Goal: Task Accomplishment & Management: Use online tool/utility

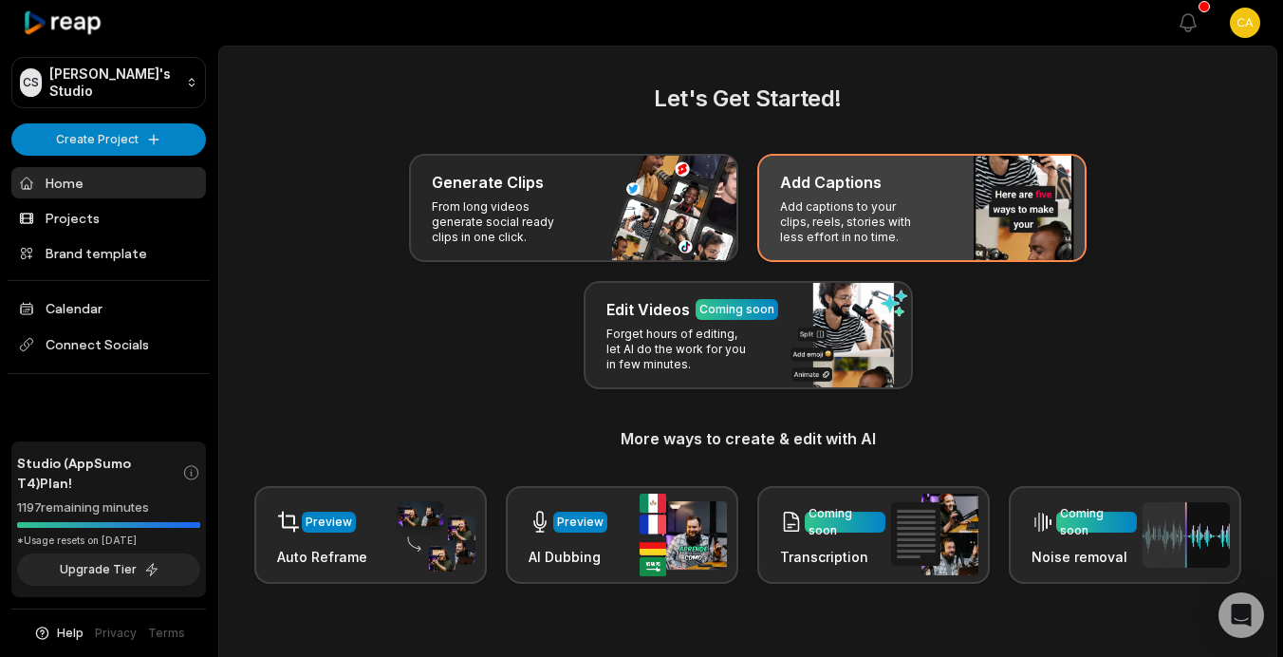
click at [877, 208] on p "Add captions to your clips, reels, stories with less effort in no time." at bounding box center [853, 222] width 147 height 46
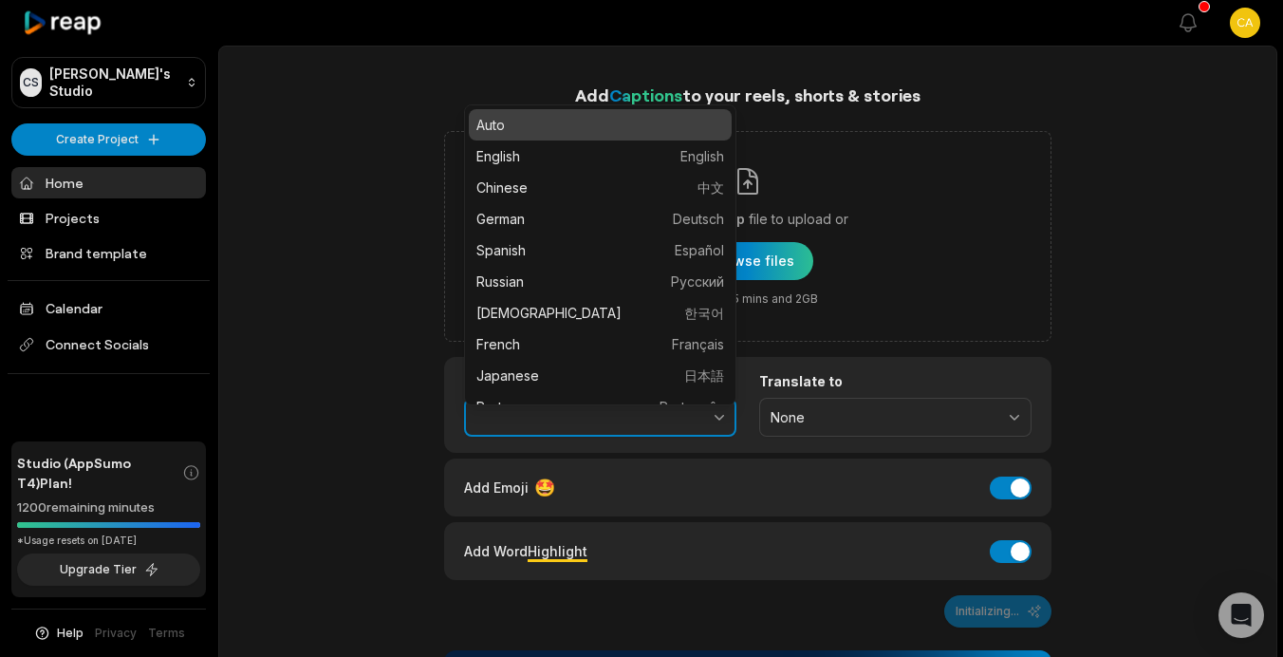
click at [702, 420] on button "button" at bounding box center [678, 418] width 117 height 40
type input "****"
click at [702, 420] on button "button" at bounding box center [678, 418] width 117 height 40
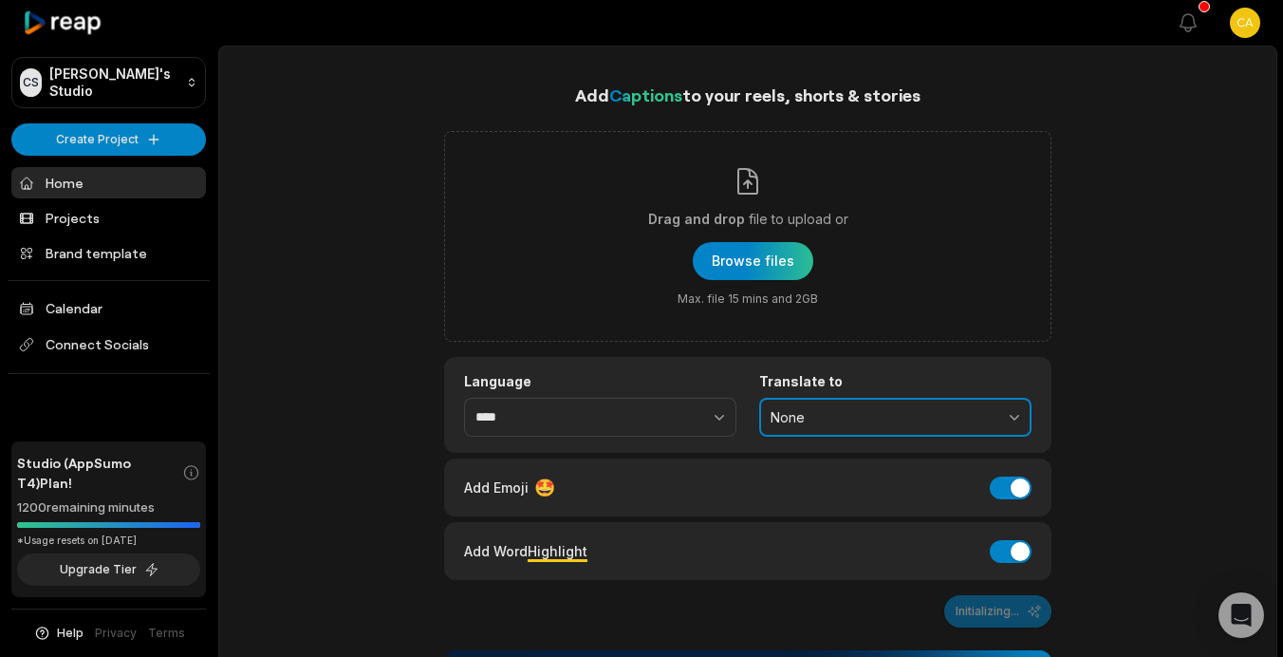
click at [818, 420] on span "None" at bounding box center [882, 417] width 223 height 17
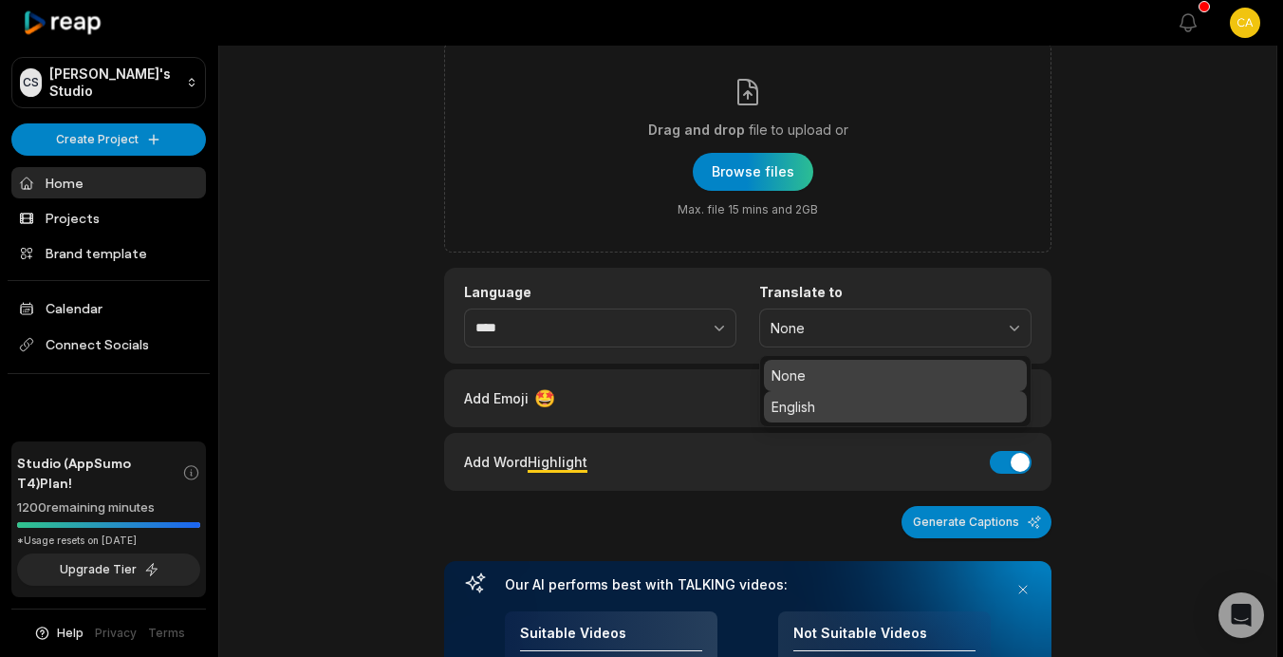
scroll to position [113, 0]
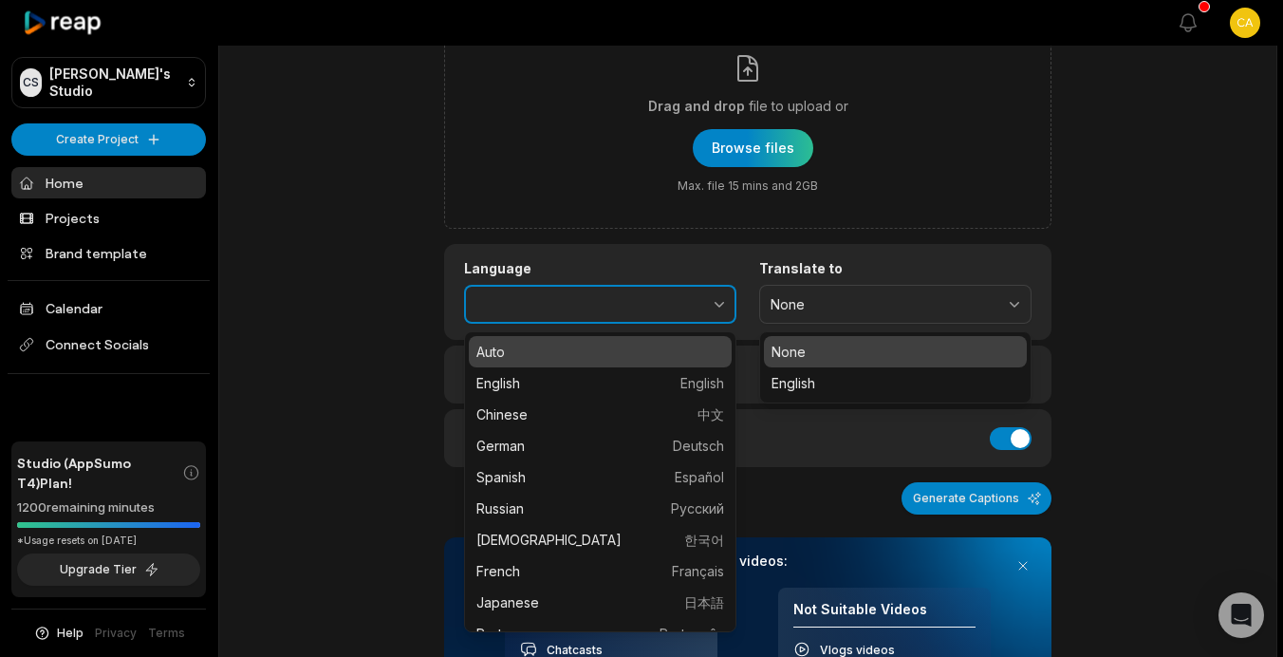
click at [710, 301] on icon "button" at bounding box center [719, 303] width 19 height 19
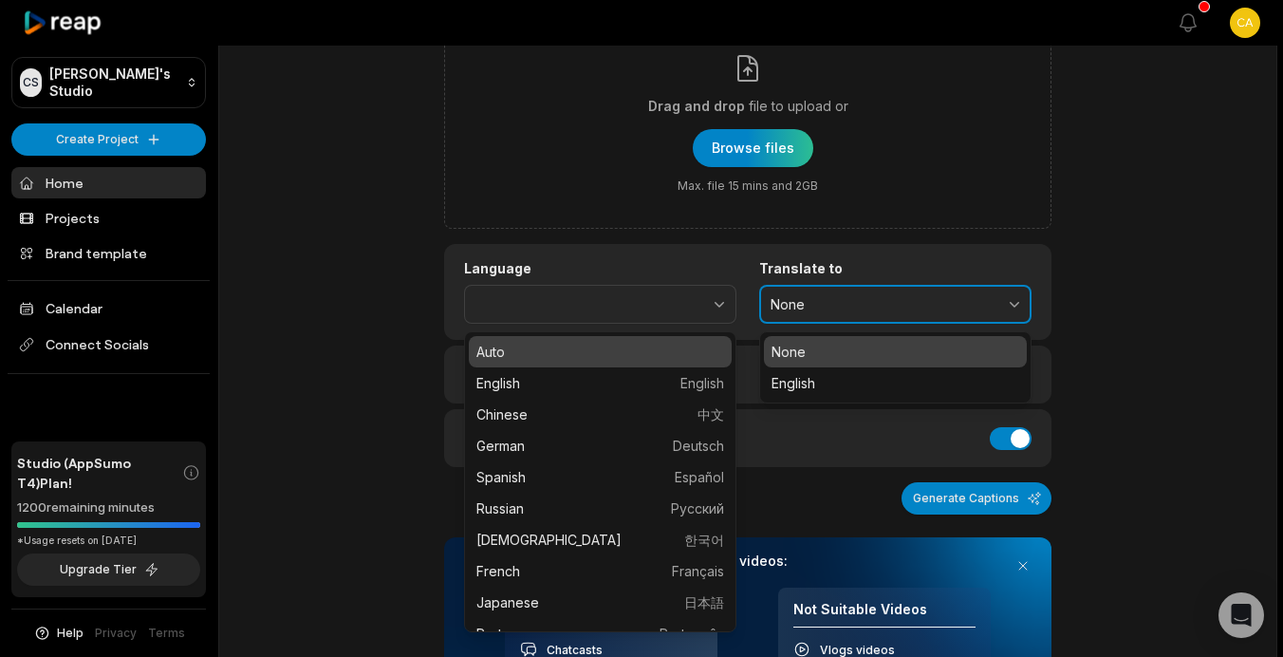
type input "****"
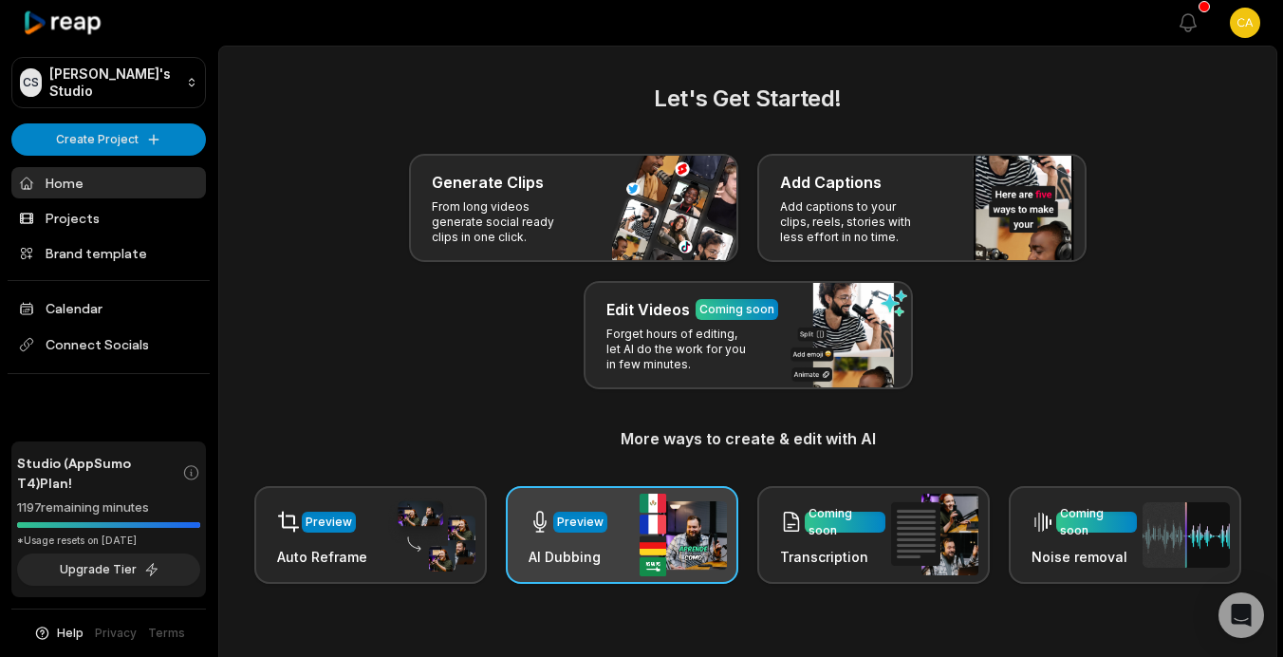
click at [569, 529] on div "Preview" at bounding box center [580, 521] width 47 height 17
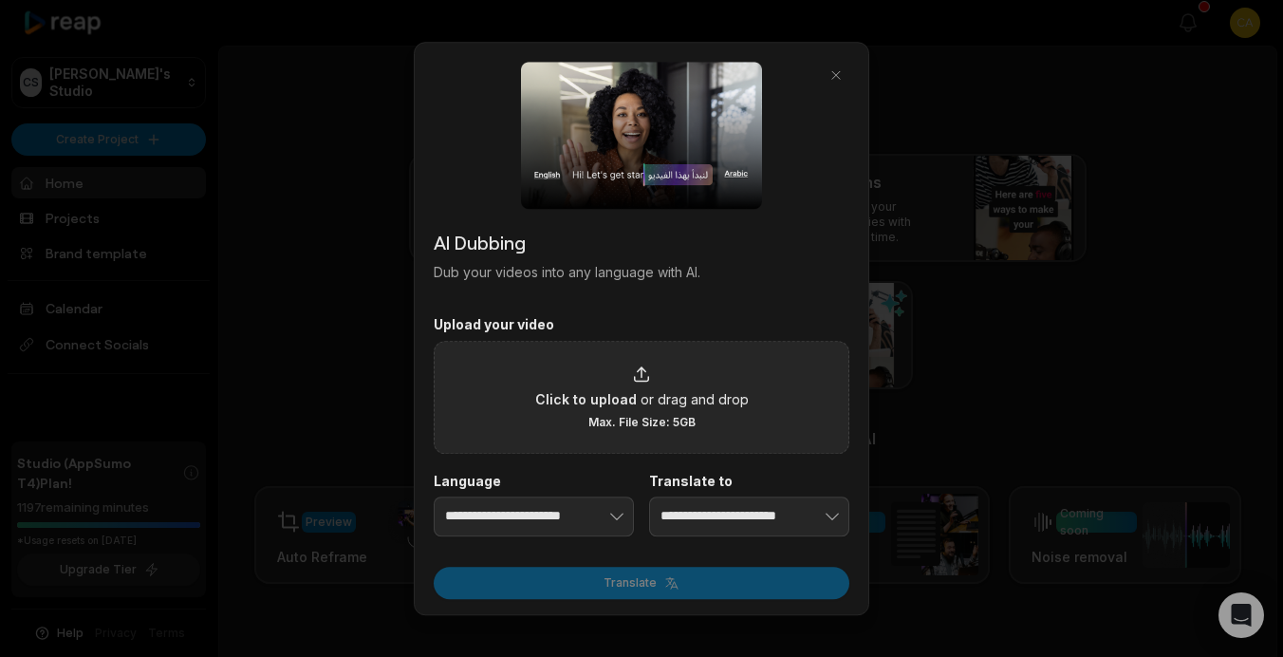
click at [630, 390] on span "Click to upload" at bounding box center [586, 399] width 102 height 20
click at [0, 0] on input "Click to upload or drag and drop Max. File Size: 5GB" at bounding box center [0, 0] width 0 height 0
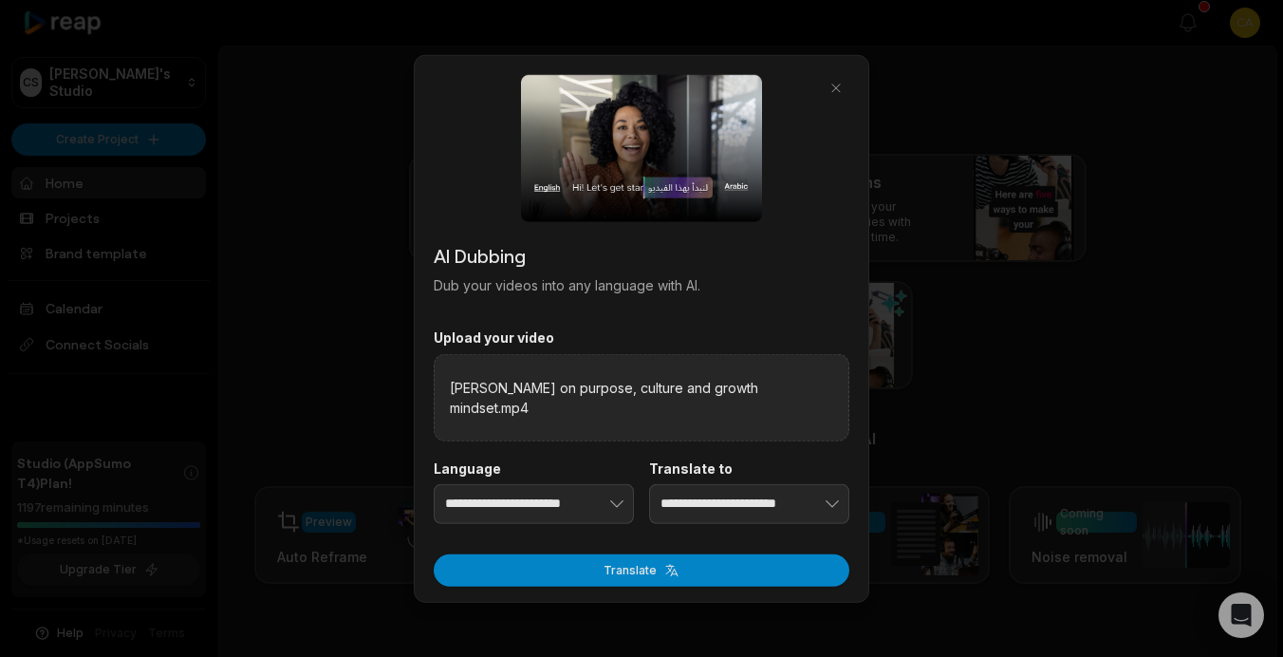
click at [561, 515] on form "**********" at bounding box center [642, 457] width 416 height 257
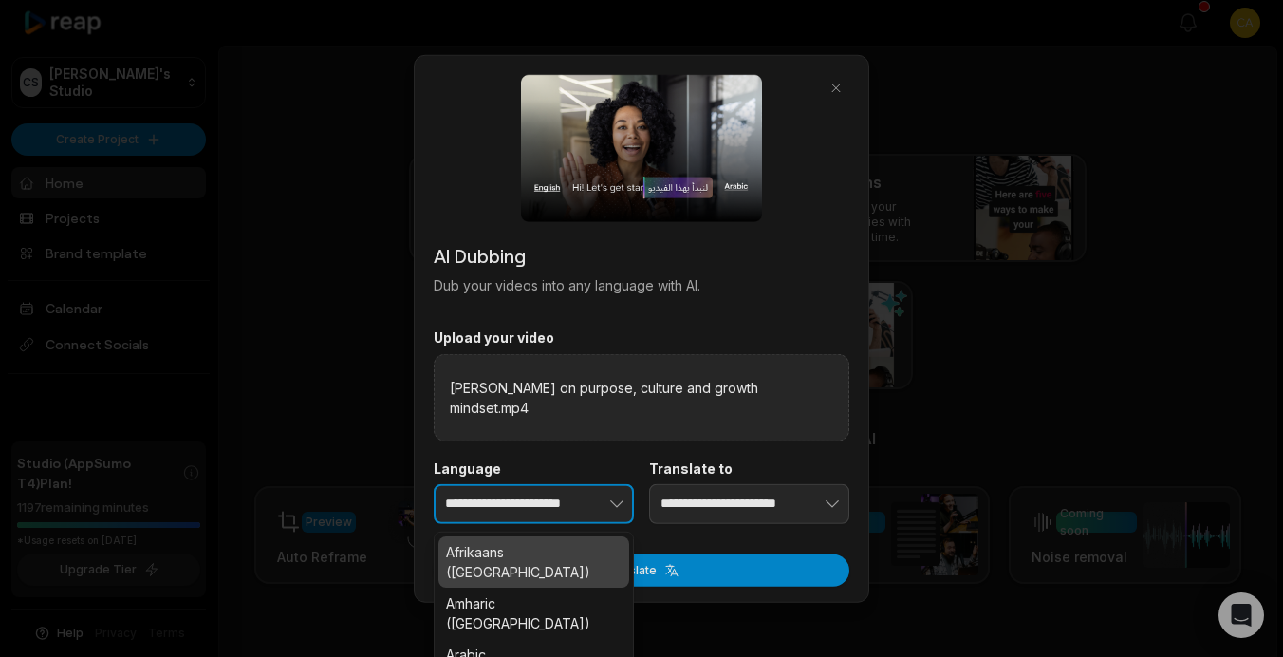
click at [556, 503] on button "button" at bounding box center [587, 504] width 93 height 40
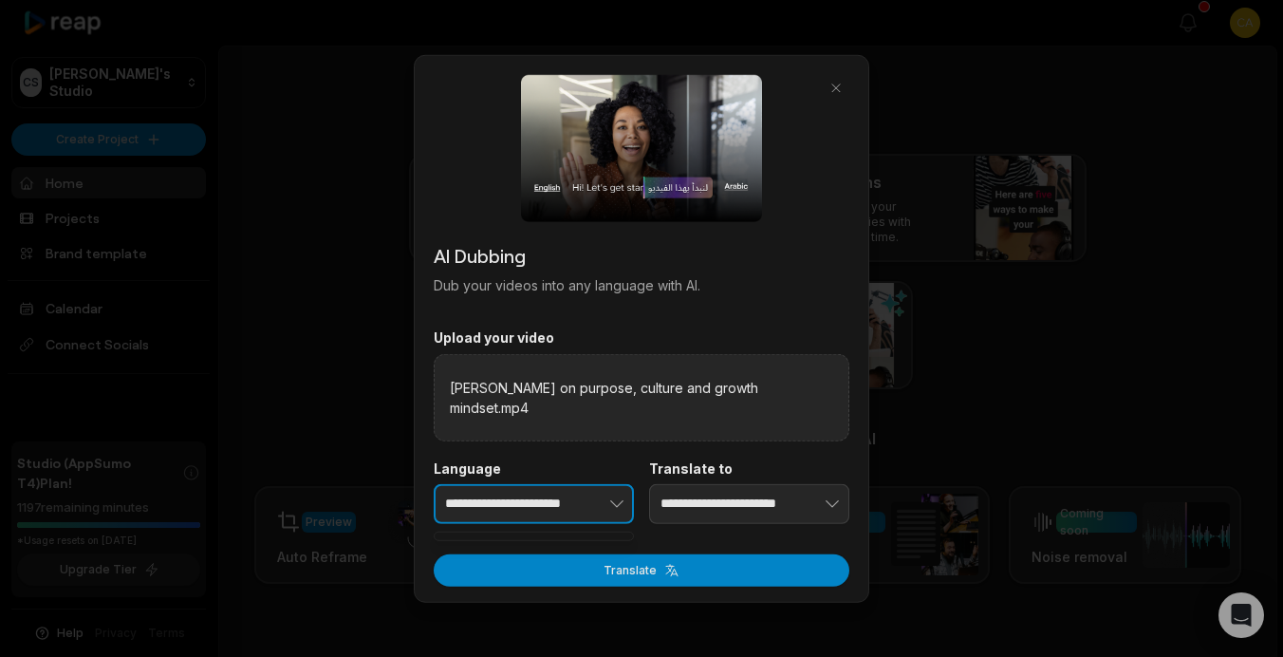
click at [627, 497] on button "button" at bounding box center [587, 504] width 93 height 40
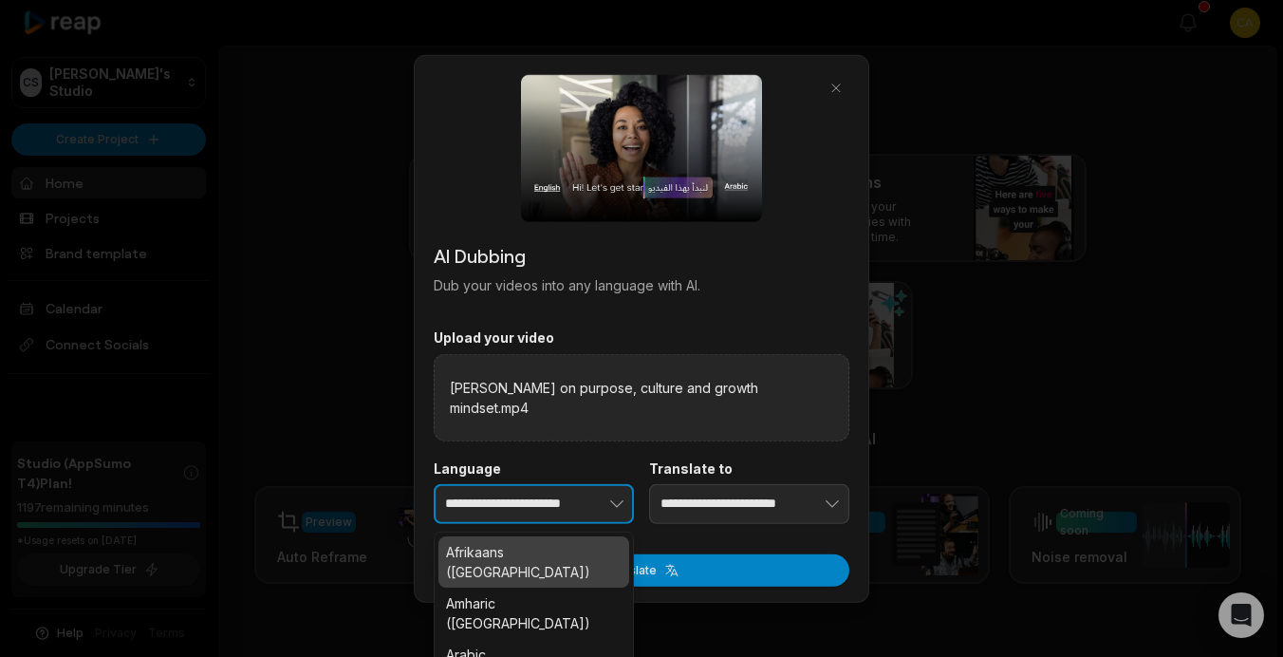
click at [611, 500] on icon "button" at bounding box center [617, 503] width 12 height 6
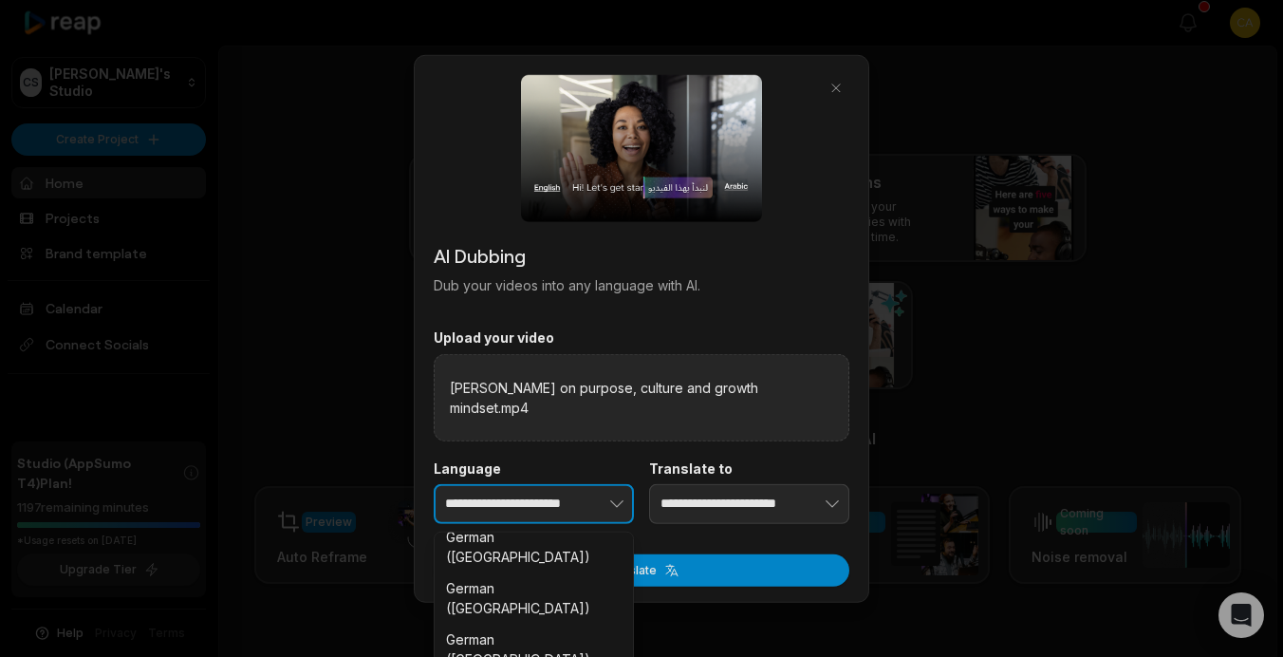
scroll to position [1336, 0]
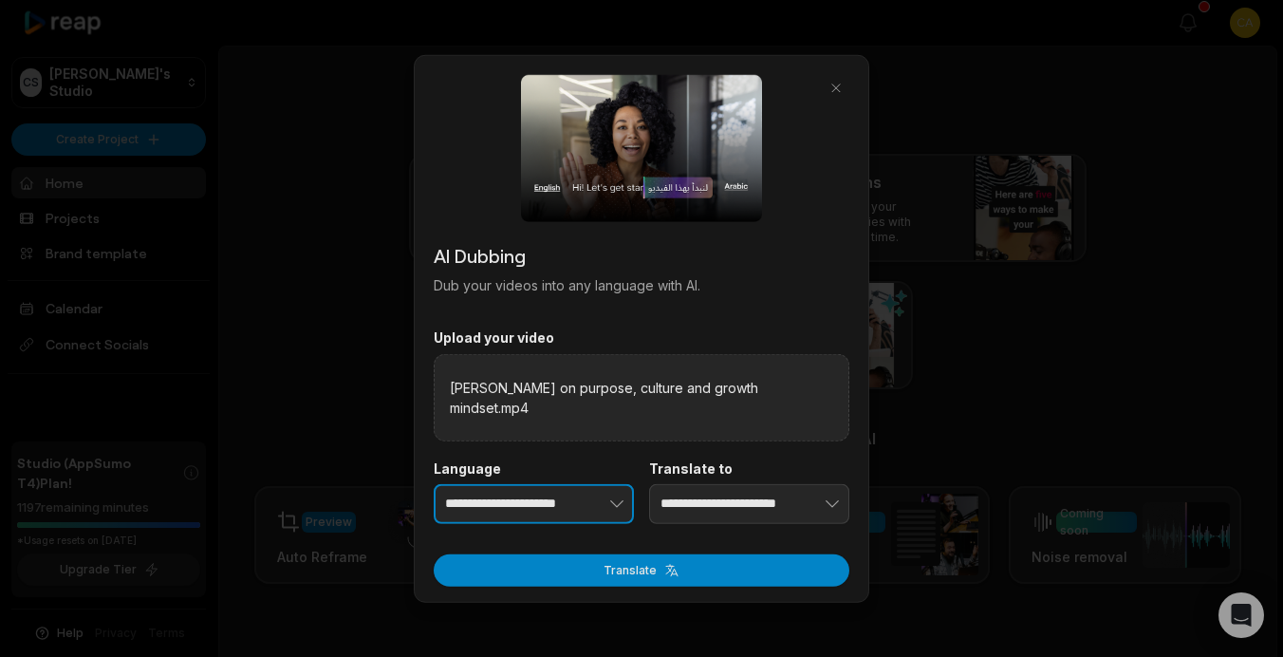
type input "**********"
click at [745, 498] on input "**********" at bounding box center [749, 504] width 200 height 40
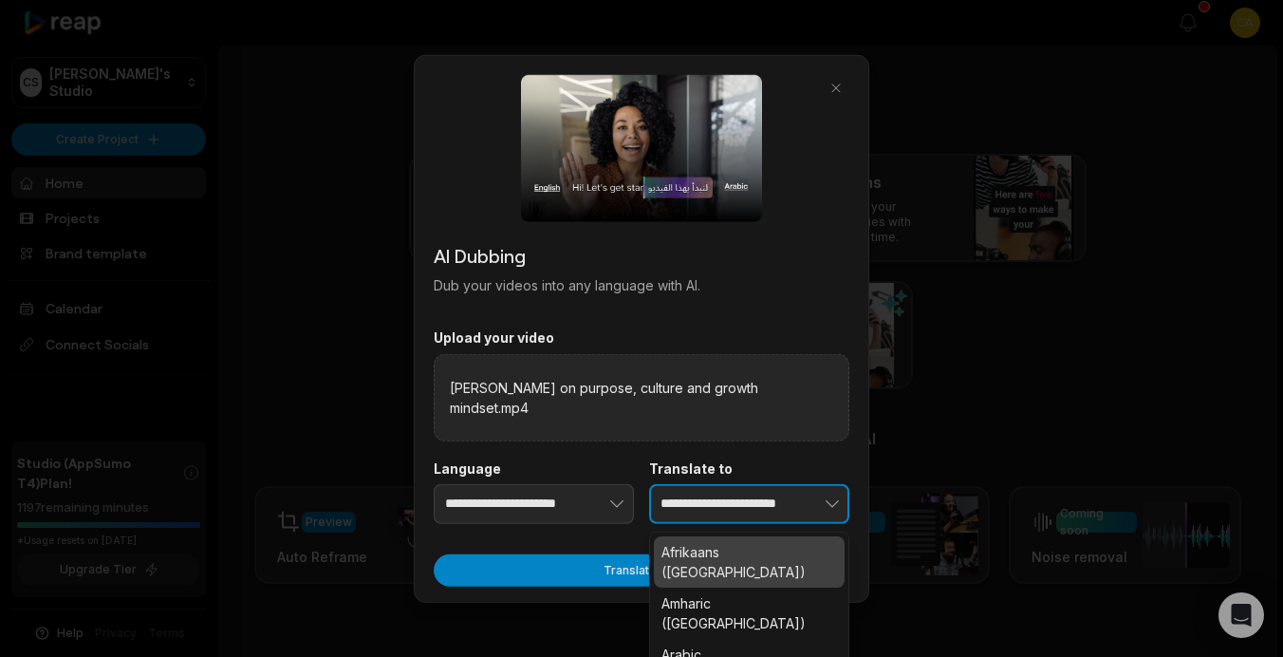
click at [845, 498] on button "button" at bounding box center [802, 504] width 93 height 40
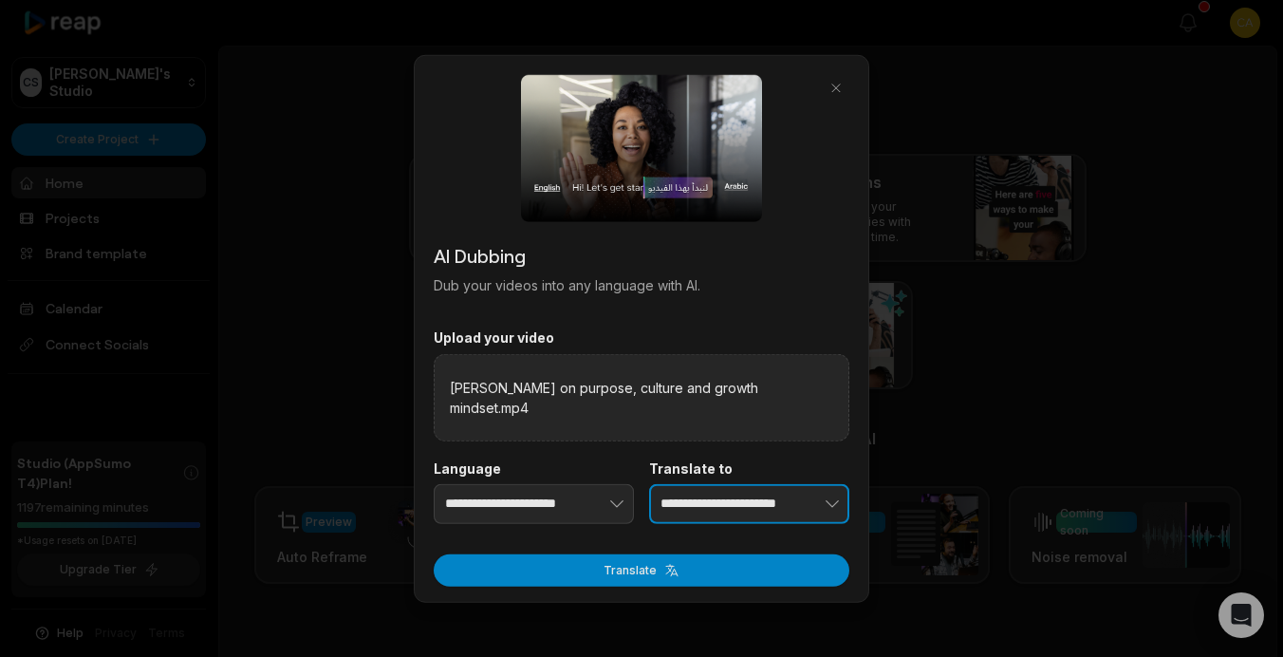
click at [831, 495] on icon "button" at bounding box center [832, 504] width 19 height 19
click at [835, 495] on icon "button" at bounding box center [832, 504] width 19 height 19
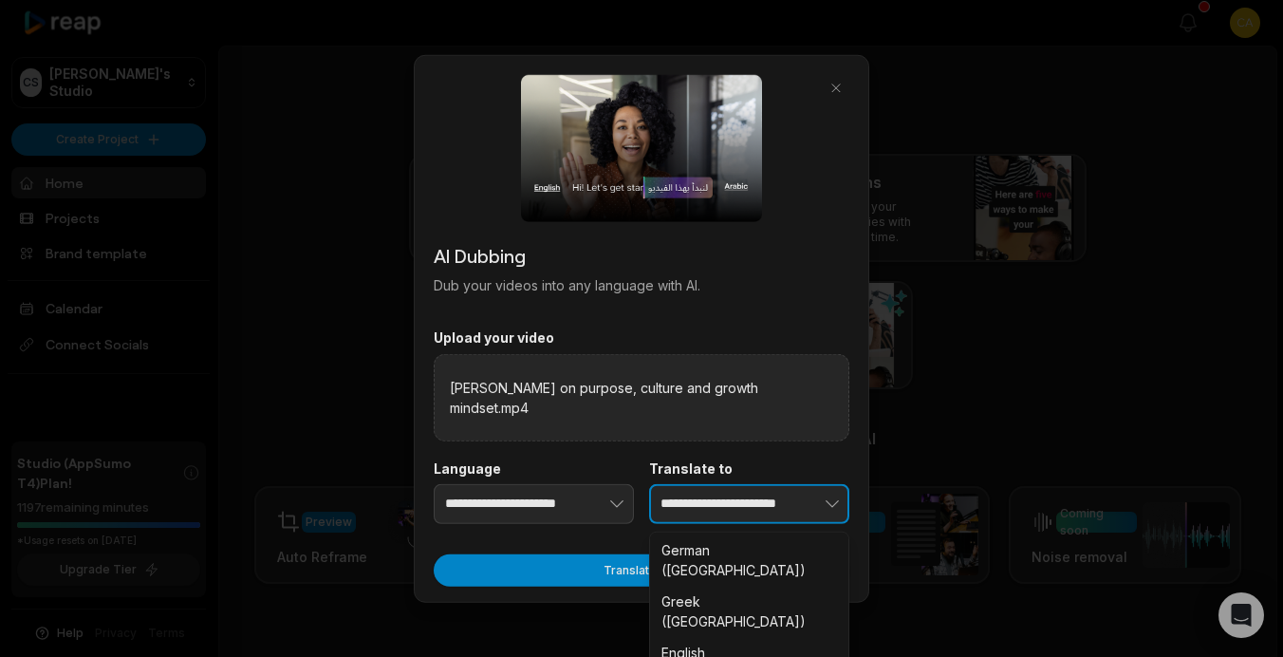
scroll to position [1529, 0]
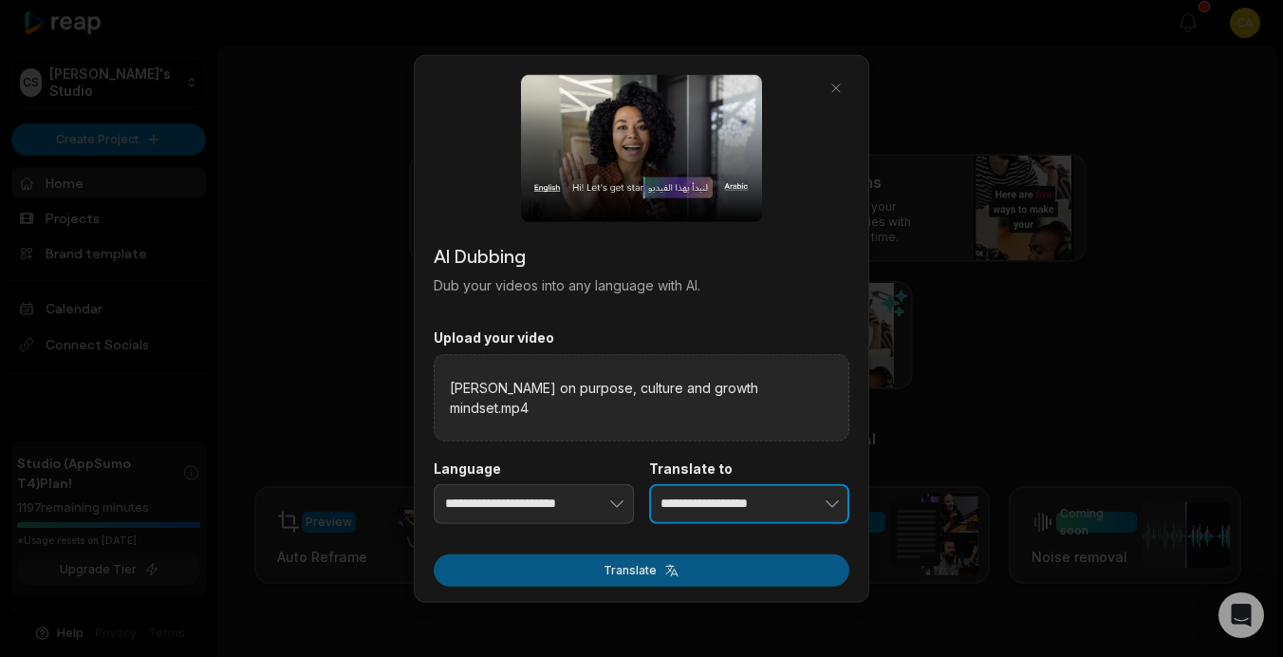
type input "**********"
click at [650, 556] on button "Translate" at bounding box center [642, 569] width 416 height 32
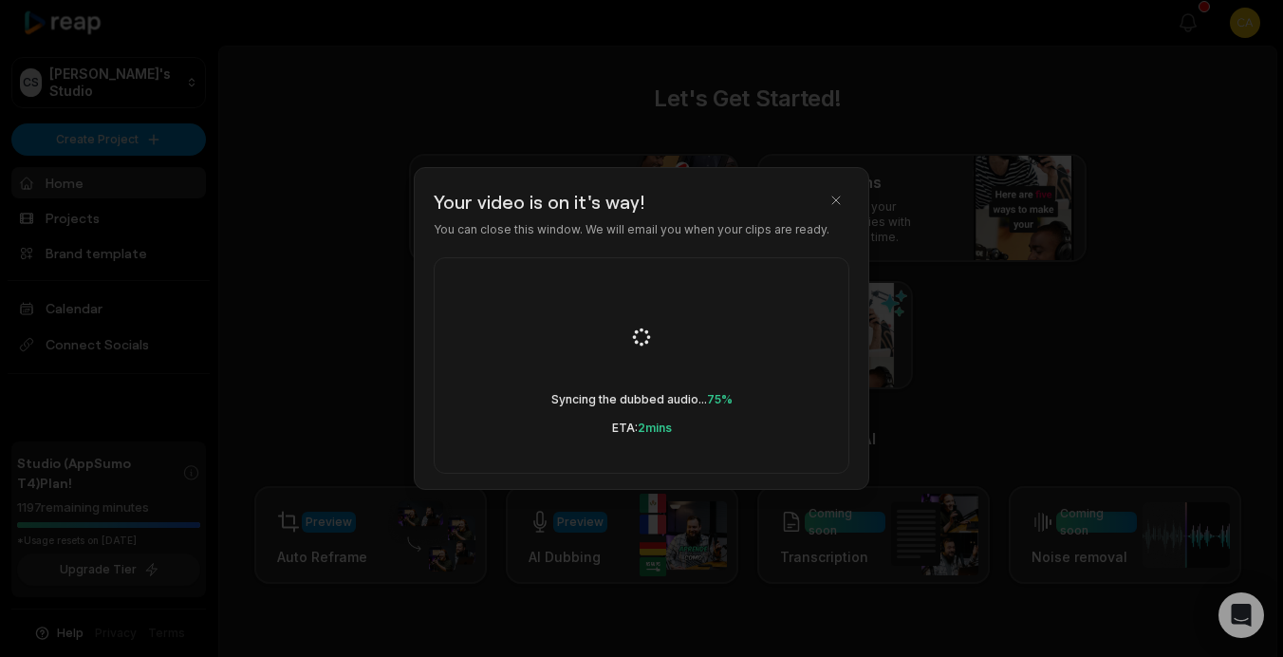
drag, startPoint x: 1110, startPoint y: 502, endPoint x: 1080, endPoint y: 30, distance: 472.6
click at [1080, 30] on div at bounding box center [641, 328] width 1283 height 657
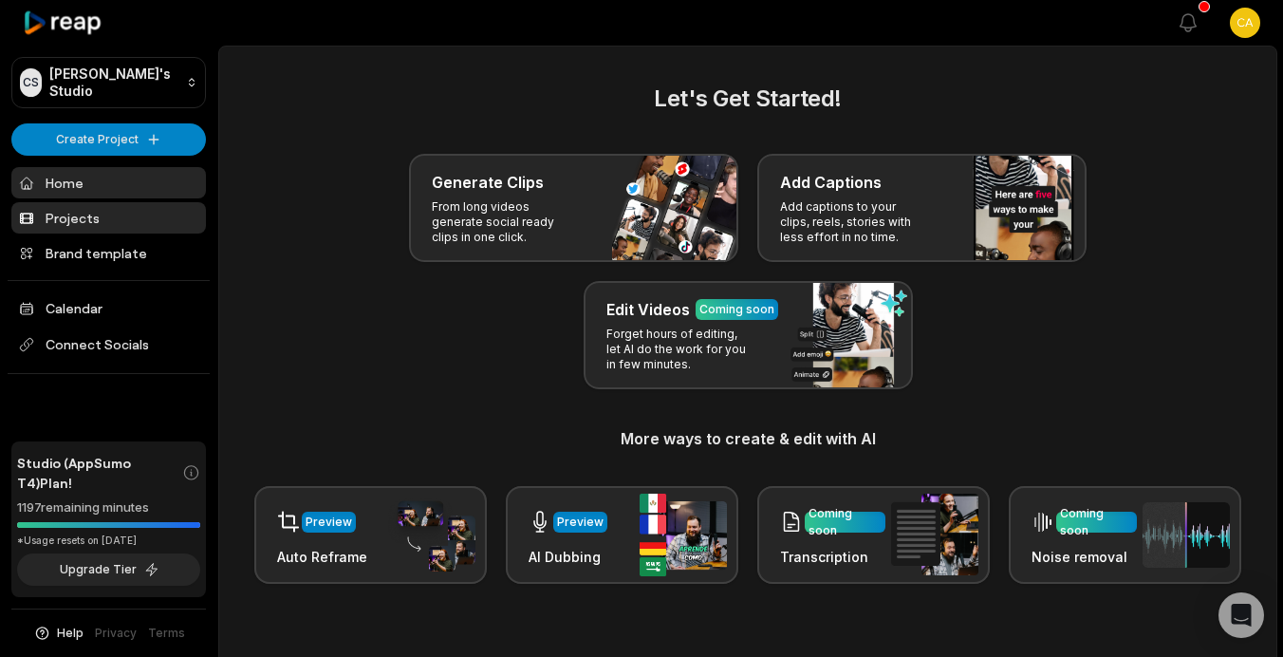
click at [117, 212] on link "Projects" at bounding box center [108, 217] width 195 height 31
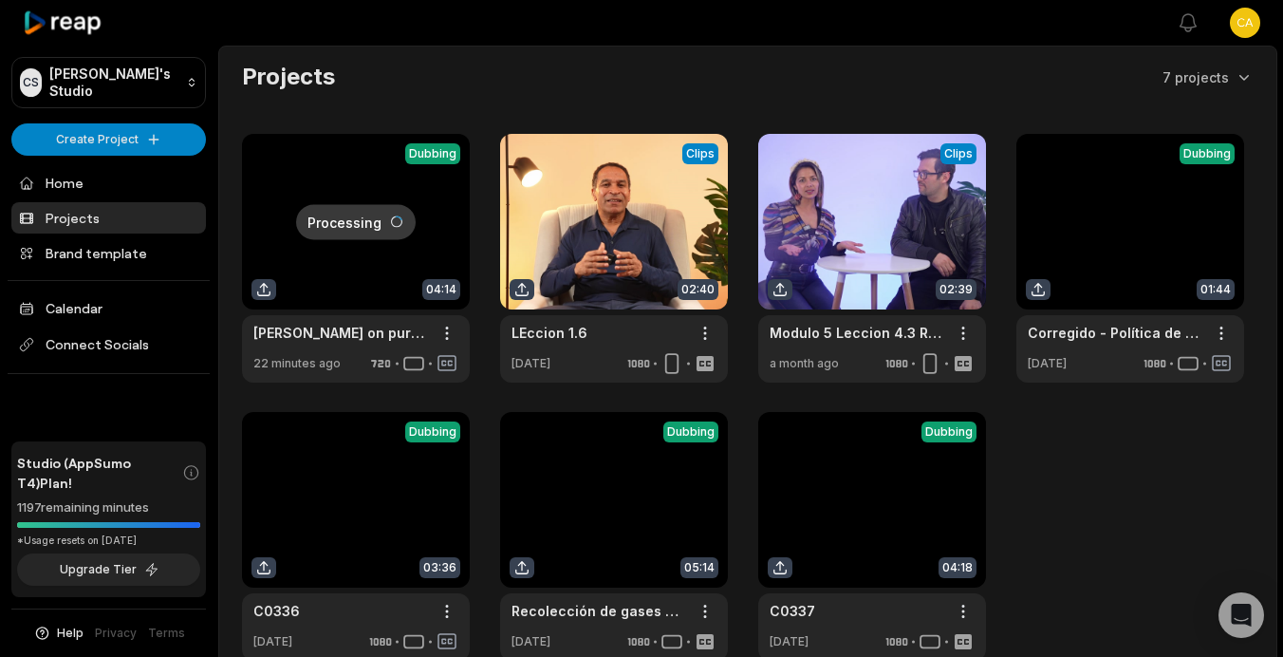
click at [343, 267] on link at bounding box center [356, 258] width 228 height 249
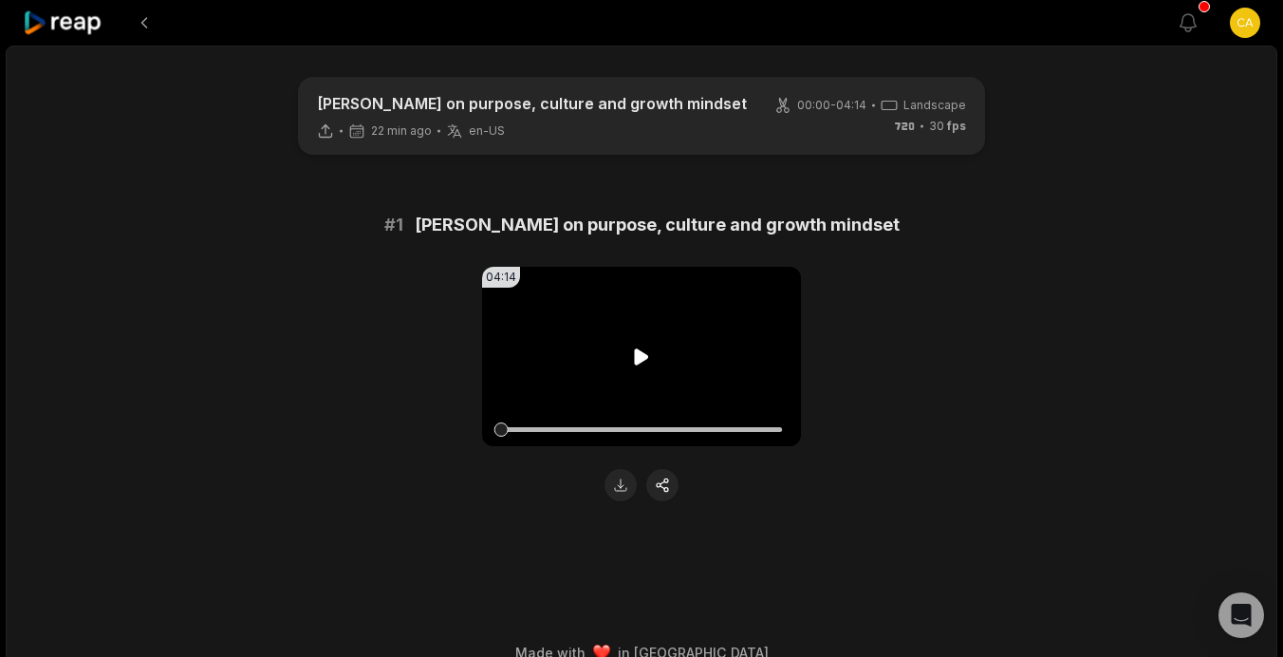
click at [635, 351] on icon at bounding box center [642, 356] width 14 height 16
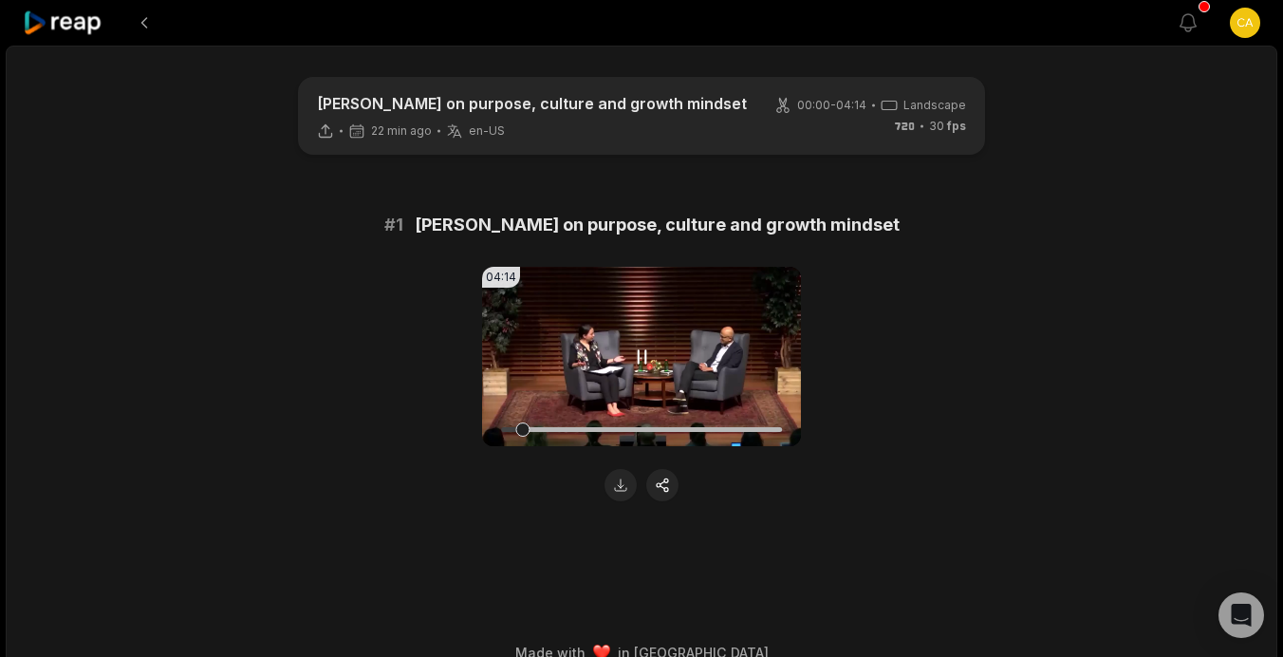
click at [648, 353] on icon at bounding box center [641, 356] width 23 height 23
click at [625, 427] on div at bounding box center [641, 429] width 281 height 5
click at [636, 360] on icon at bounding box center [642, 356] width 14 height 16
drag, startPoint x: 524, startPoint y: 431, endPoint x: 593, endPoint y: 441, distance: 70.1
click at [593, 441] on div at bounding box center [641, 429] width 281 height 33
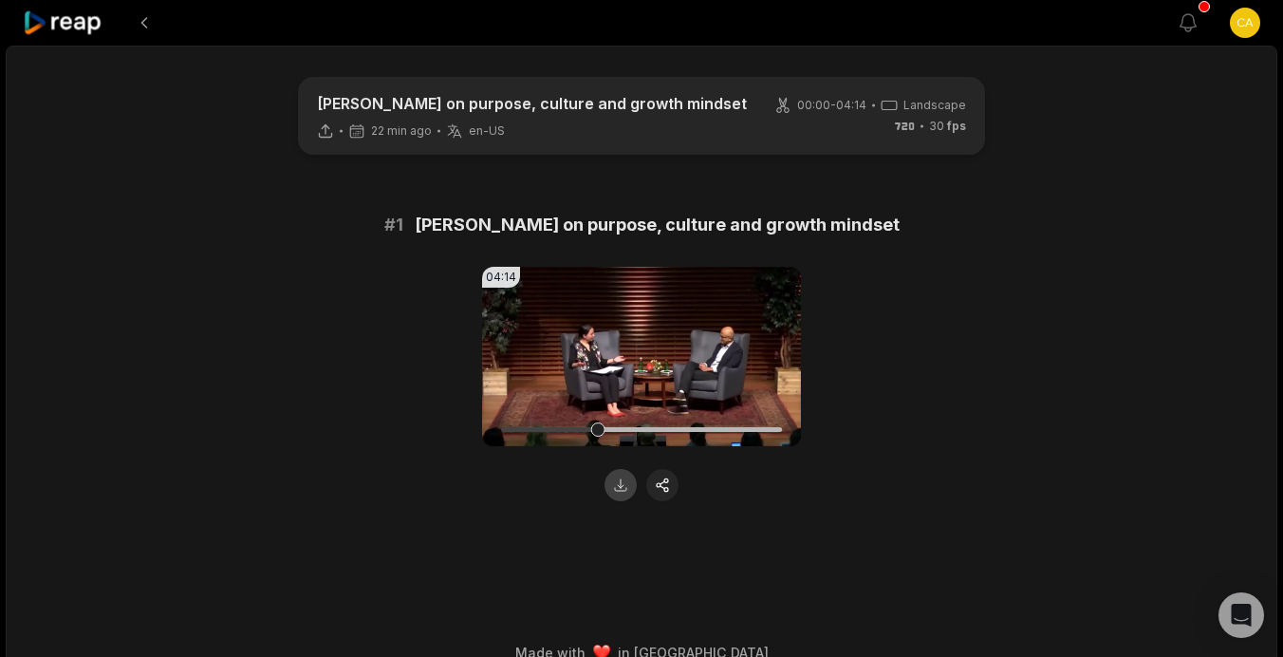
click at [620, 491] on button at bounding box center [621, 485] width 32 height 32
